Goal: Transaction & Acquisition: Register for event/course

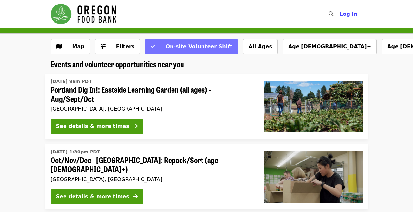
click at [178, 46] on span "On-site Volunteer Shift" at bounding box center [198, 46] width 67 height 6
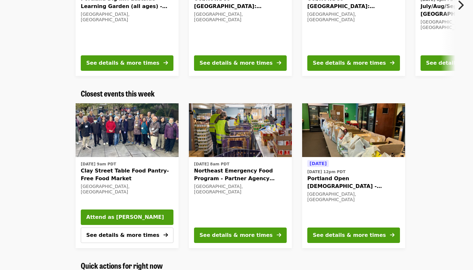
scroll to position [209, 0]
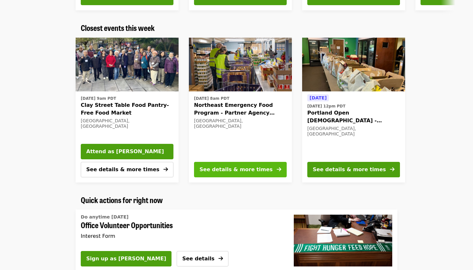
click at [233, 166] on div "See details & more times" at bounding box center [236, 170] width 73 height 8
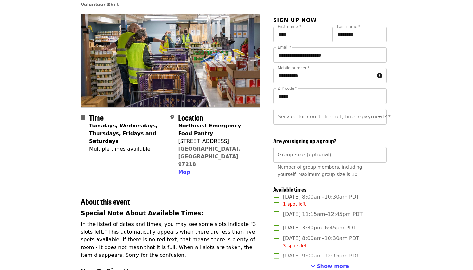
scroll to position [55, 0]
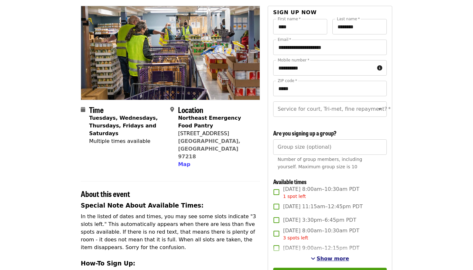
click at [334, 212] on span "Show more" at bounding box center [333, 259] width 33 height 6
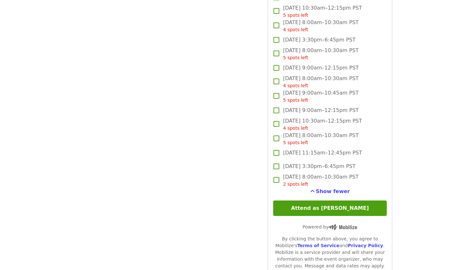
scroll to position [1139, 0]
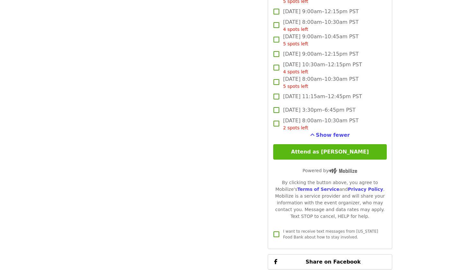
click at [362, 150] on button "Attend as [PERSON_NAME]" at bounding box center [330, 151] width 114 height 15
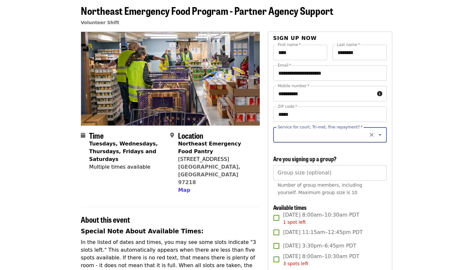
click at [381, 136] on icon "Open" at bounding box center [380, 135] width 8 height 8
click at [319, 156] on li "No" at bounding box center [330, 153] width 114 height 12
type input "**"
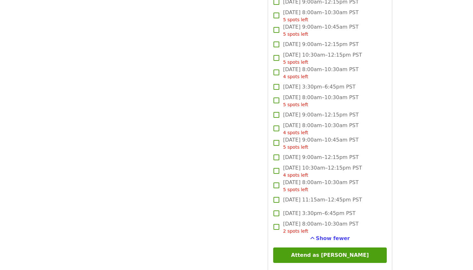
scroll to position [1034, 0]
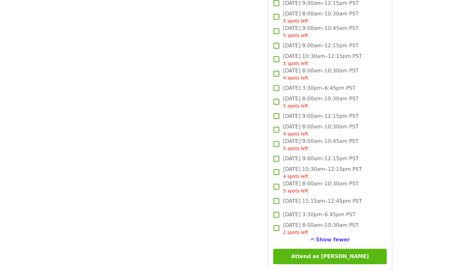
click at [341, 212] on button "Attend as [PERSON_NAME]" at bounding box center [330, 256] width 114 height 15
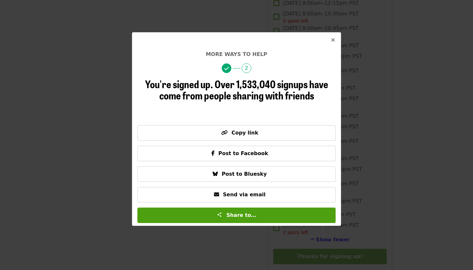
click at [335, 40] on icon "times icon" at bounding box center [333, 40] width 4 height 6
